Goal: Information Seeking & Learning: Learn about a topic

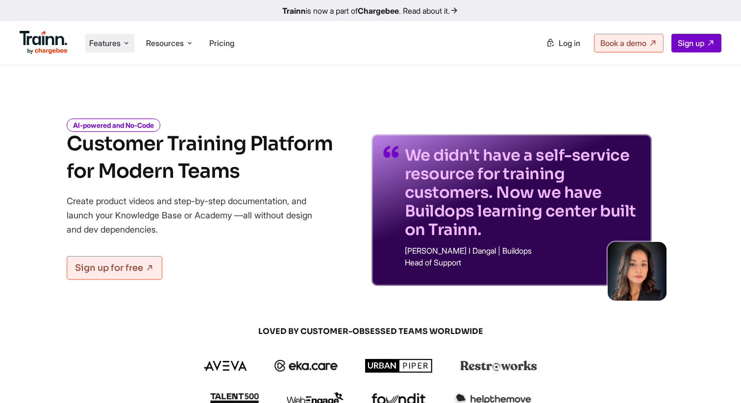
click at [113, 42] on span "Features" at bounding box center [104, 43] width 31 height 11
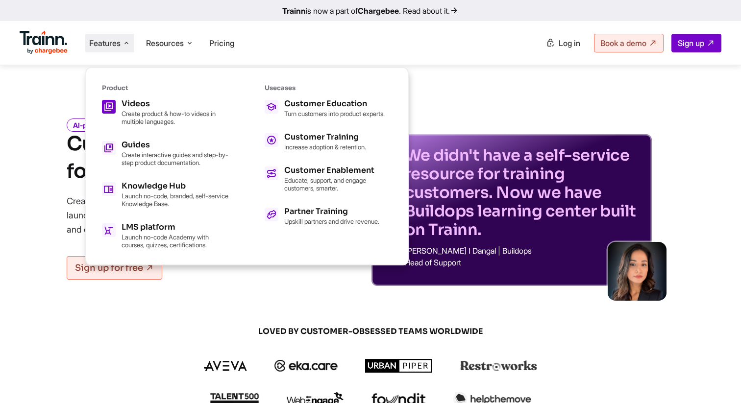
click at [143, 108] on h5 "Videos" at bounding box center [176, 104] width 108 height 8
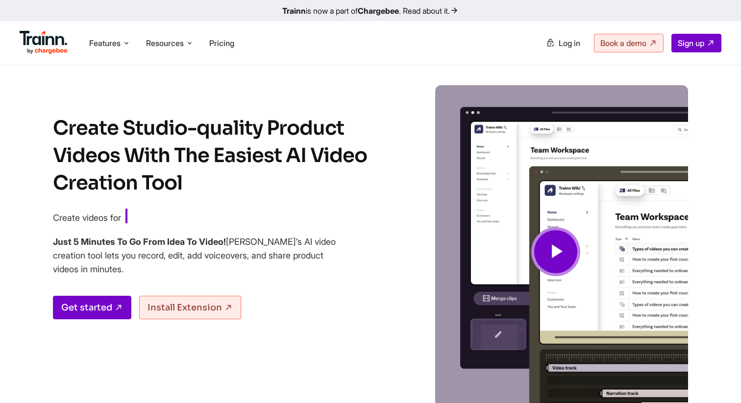
click at [35, 44] on img at bounding box center [44, 43] width 48 height 24
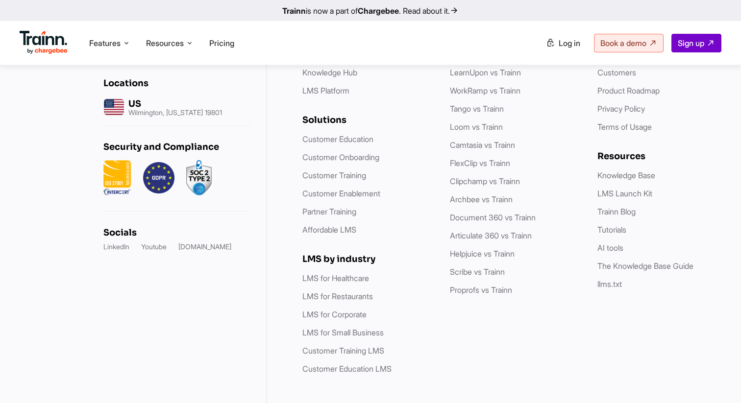
scroll to position [2923, 0]
click at [234, 43] on span "Pricing" at bounding box center [221, 43] width 25 height 10
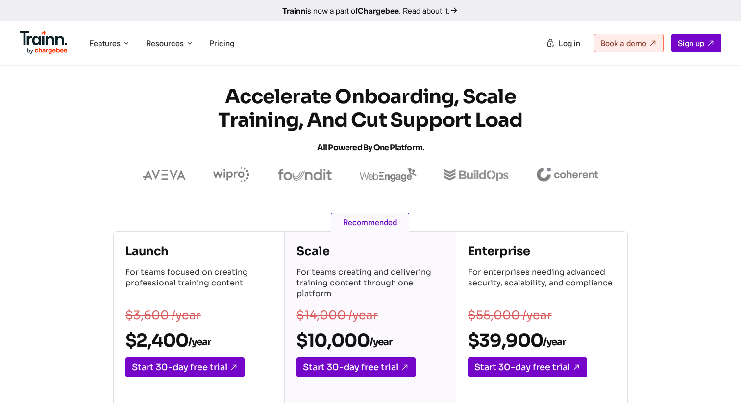
click at [34, 42] on img at bounding box center [44, 43] width 48 height 24
